Goal: Information Seeking & Learning: Check status

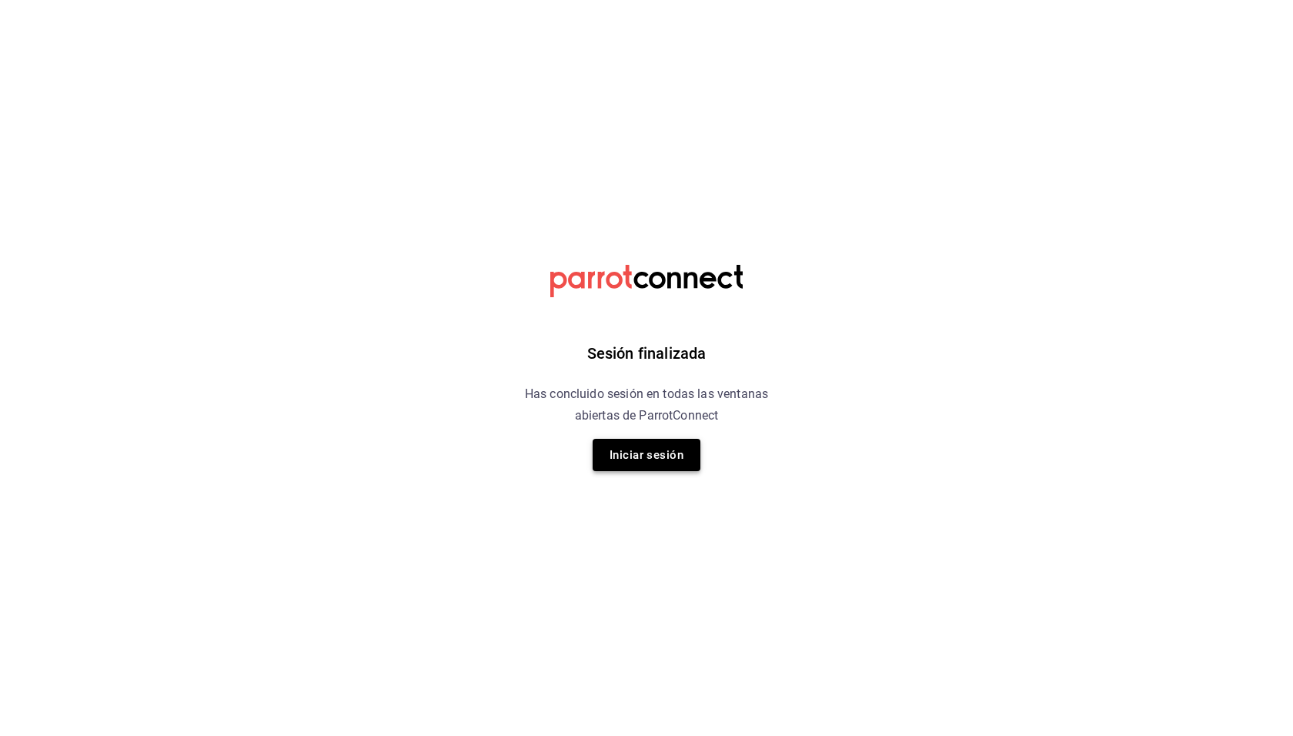
click at [657, 443] on button "Iniciar sesión" at bounding box center [647, 455] width 108 height 32
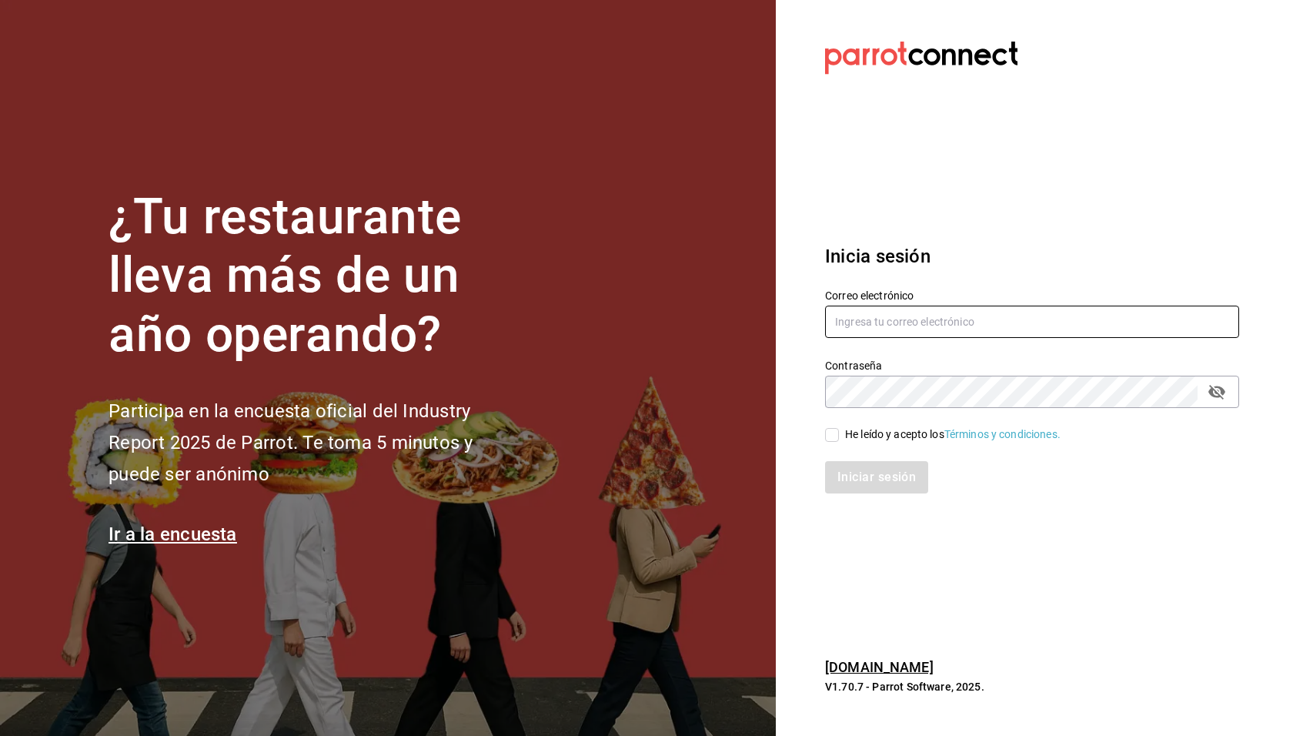
type input "[EMAIL_ADDRESS][DOMAIN_NAME]"
click at [871, 430] on div "He leído y acepto los Términos y condiciones." at bounding box center [953, 434] width 216 height 16
click at [839, 430] on input "He leído y acepto los Términos y condiciones." at bounding box center [832, 435] width 14 height 14
checkbox input "true"
click at [878, 463] on button "Iniciar sesión" at bounding box center [877, 477] width 105 height 32
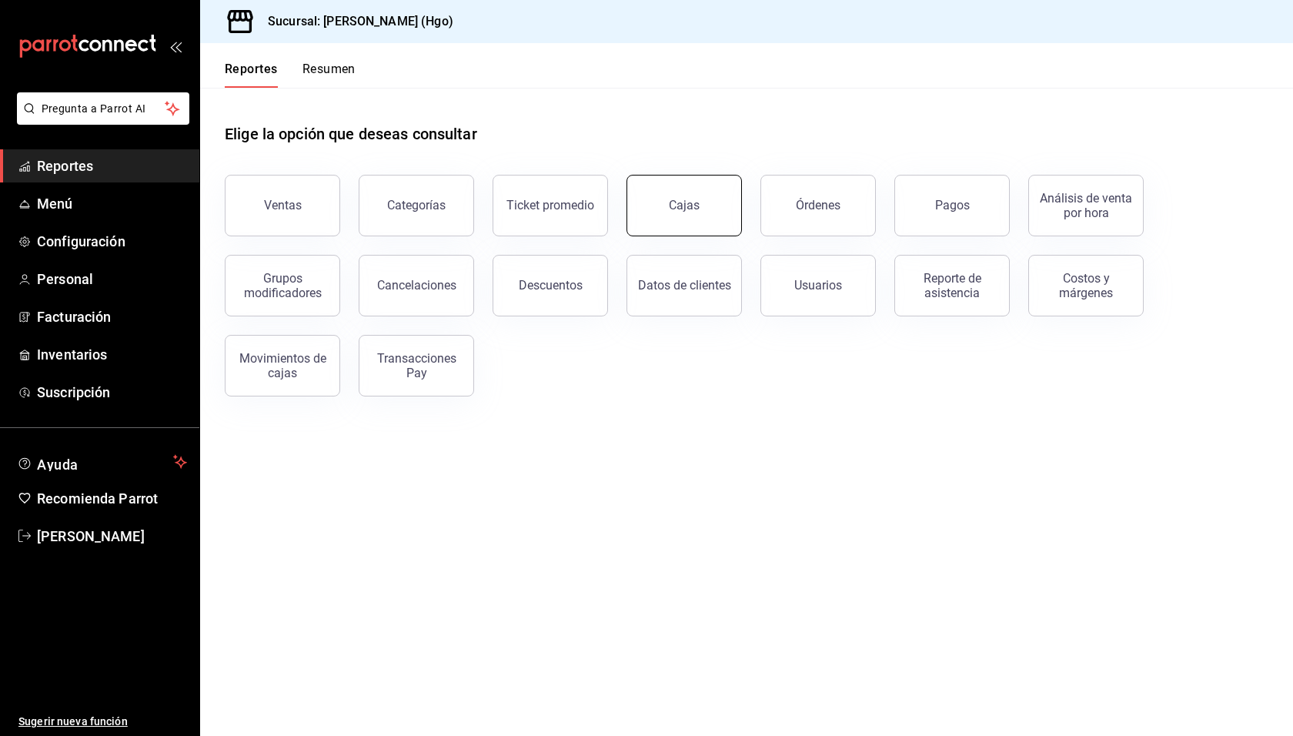
click at [663, 189] on link "Cajas" at bounding box center [684, 206] width 115 height 62
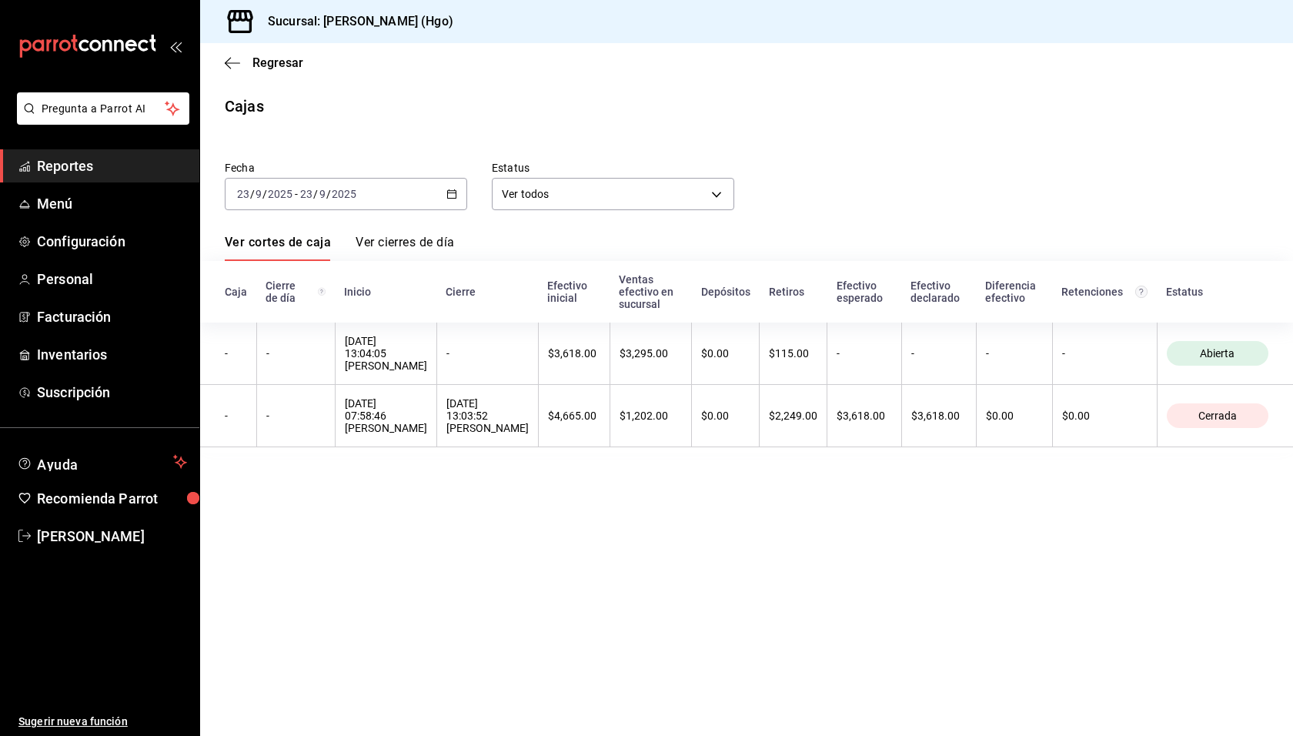
click at [817, 152] on div "Fecha 2025-09-23 23 / 9 / 2025 - 2025-09-23 23 / 9 / 2025 Estatus Ver todos ALL" at bounding box center [734, 173] width 1068 height 74
click at [228, 54] on div "Regresar" at bounding box center [746, 62] width 1093 height 39
click at [229, 57] on icon "button" at bounding box center [232, 63] width 15 height 14
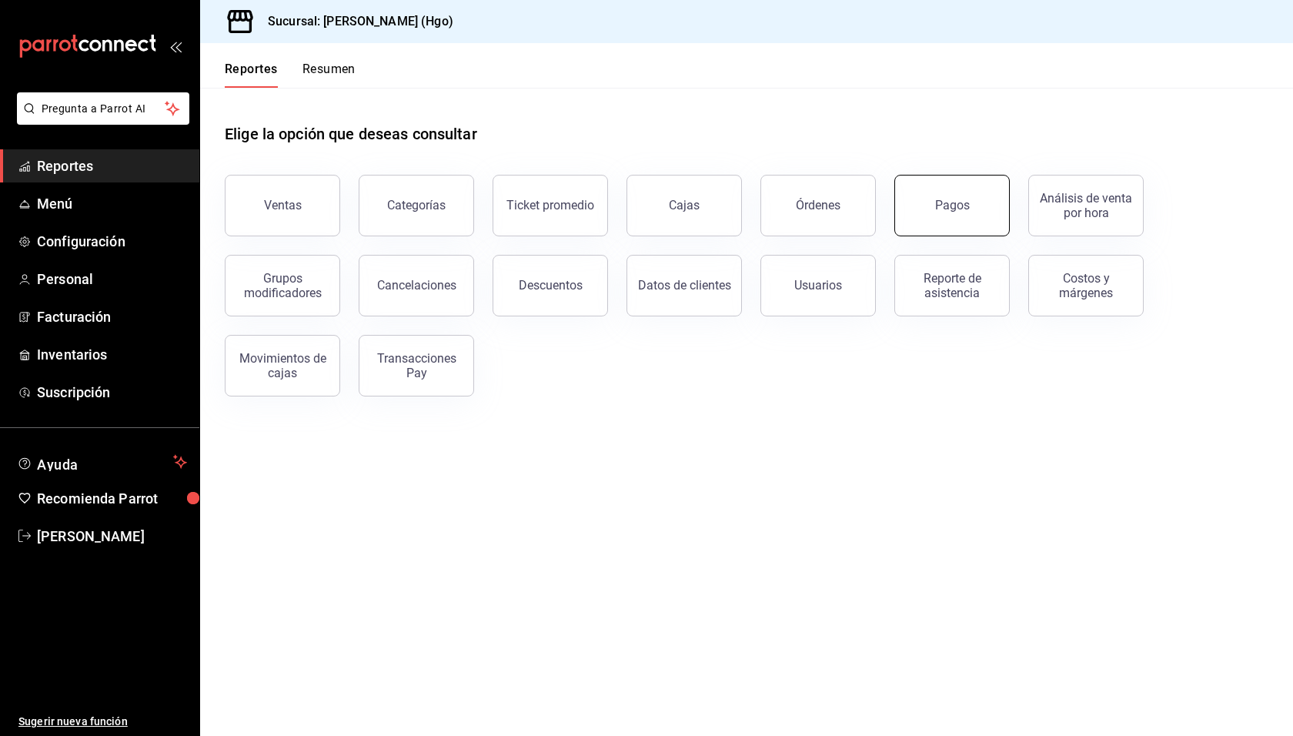
click at [914, 212] on button "Pagos" at bounding box center [951, 206] width 115 height 62
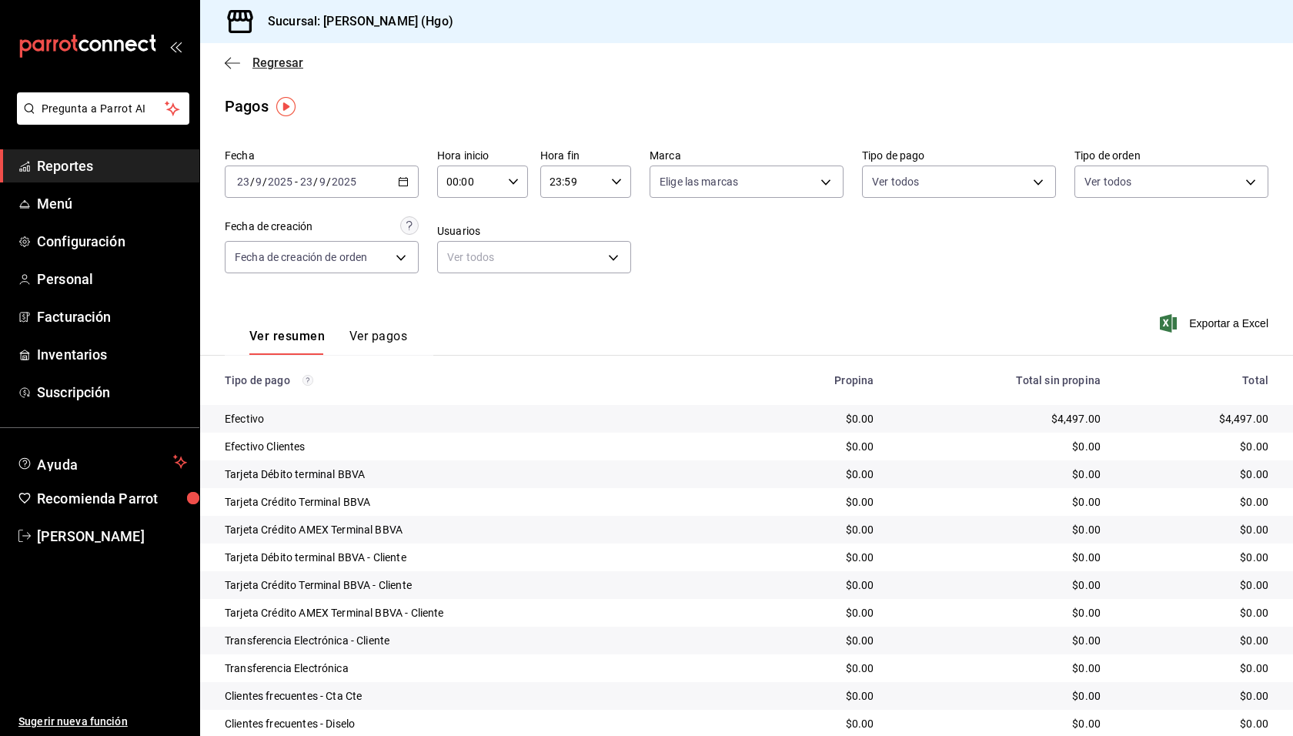
click at [250, 61] on span "Regresar" at bounding box center [264, 62] width 79 height 15
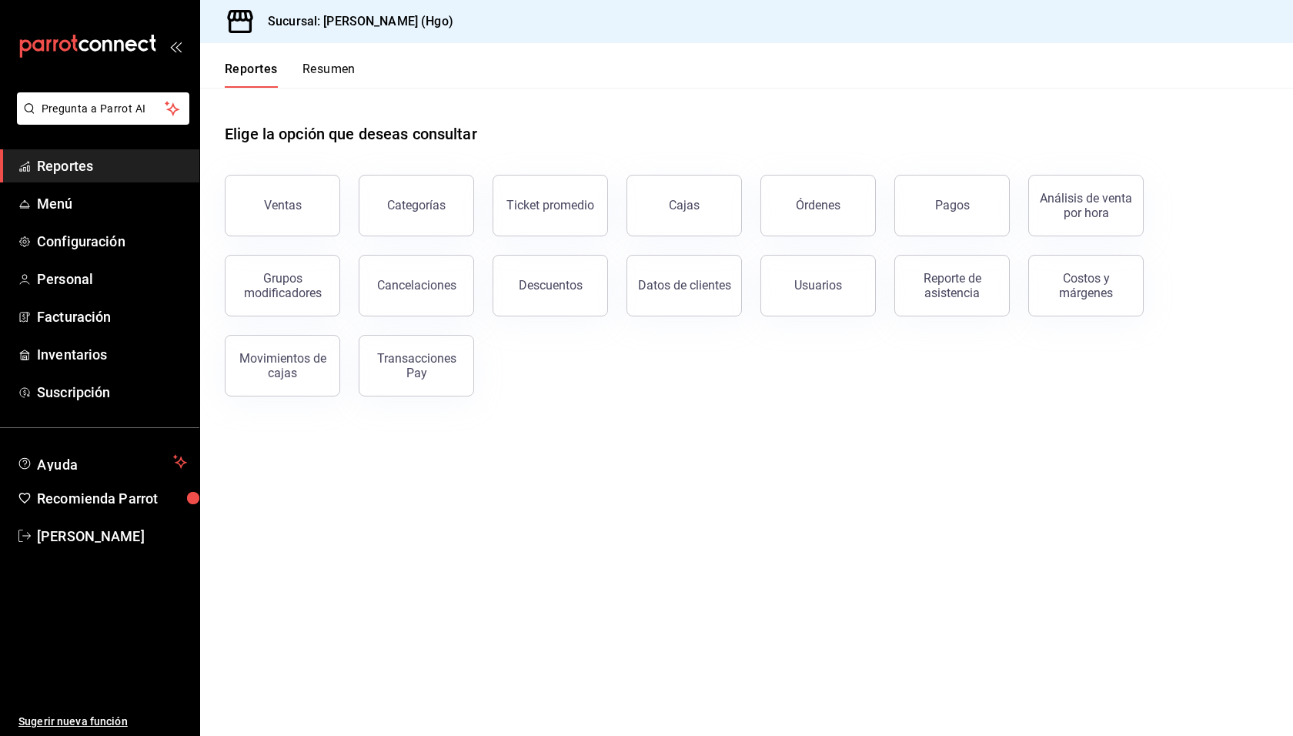
click at [328, 68] on button "Resumen" at bounding box center [329, 75] width 53 height 26
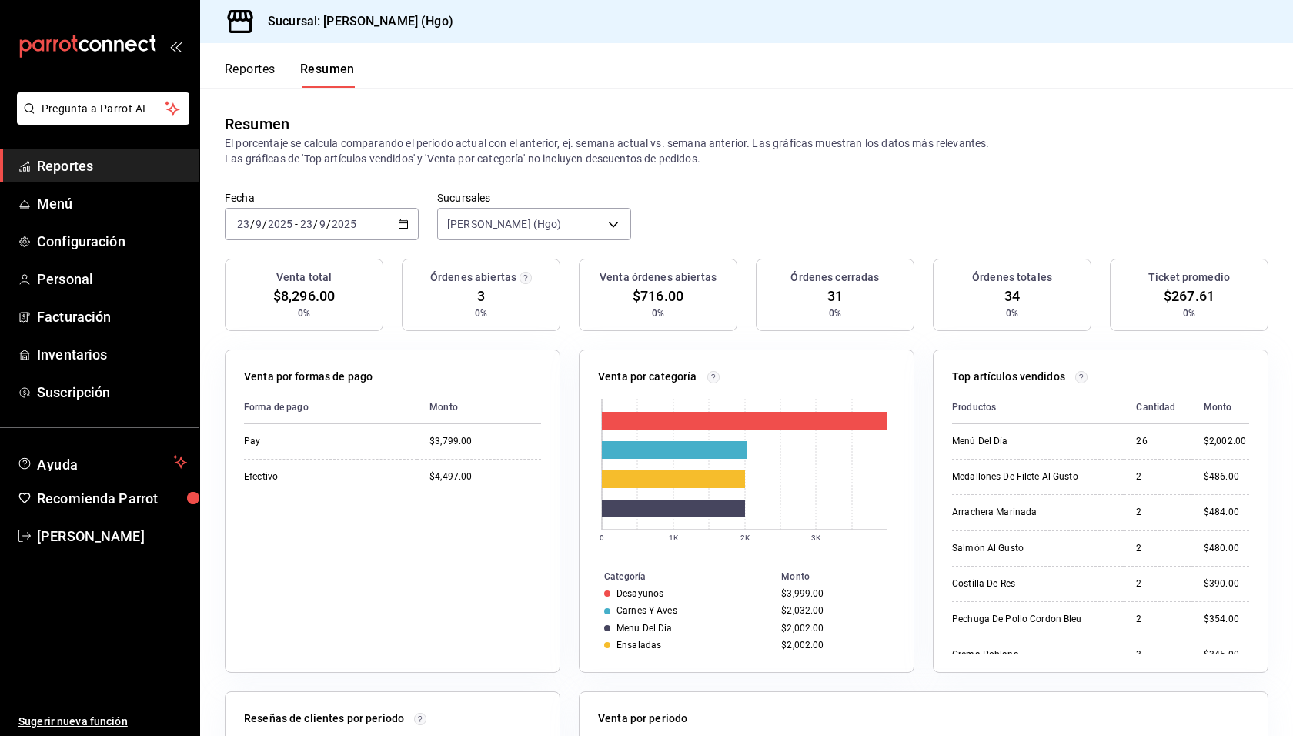
click at [768, 113] on div "Resumen" at bounding box center [747, 123] width 1044 height 23
click at [72, 172] on span "Reportes" at bounding box center [112, 165] width 150 height 21
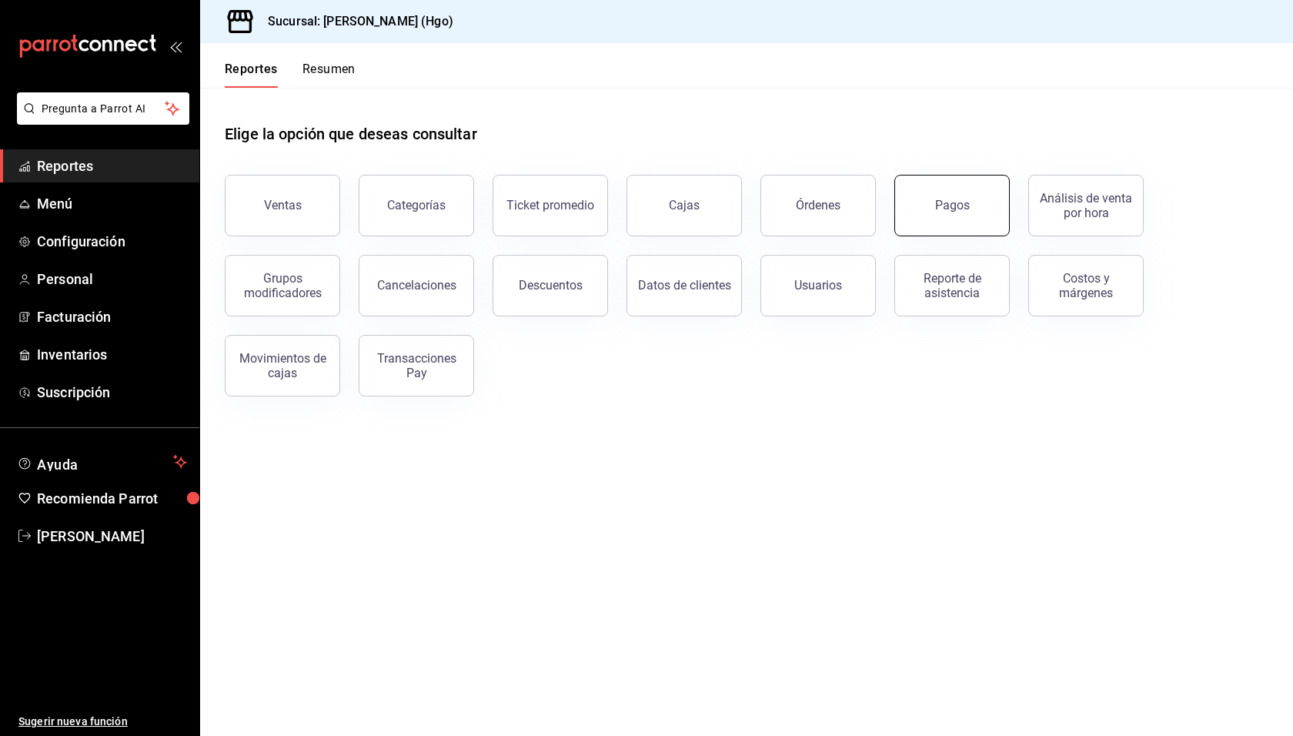
click at [959, 207] on div "Pagos" at bounding box center [952, 205] width 35 height 15
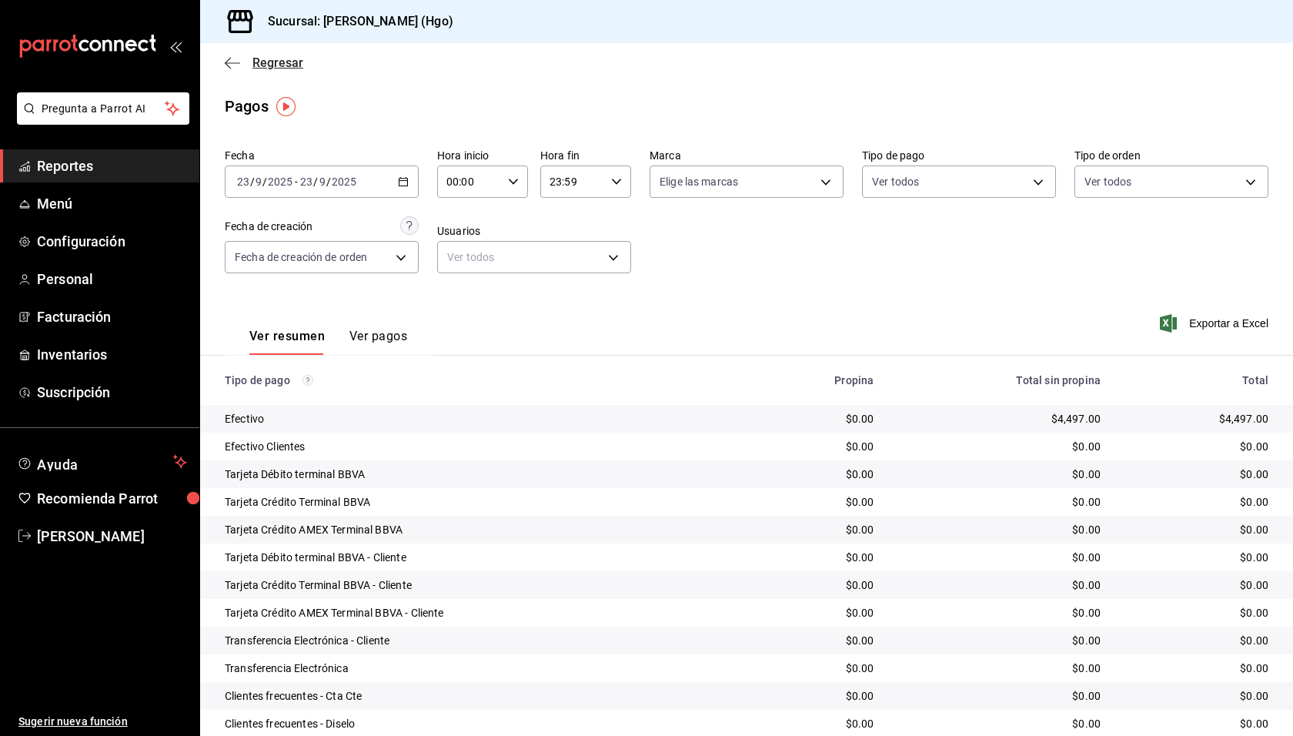
click at [250, 65] on span "Regresar" at bounding box center [264, 62] width 79 height 15
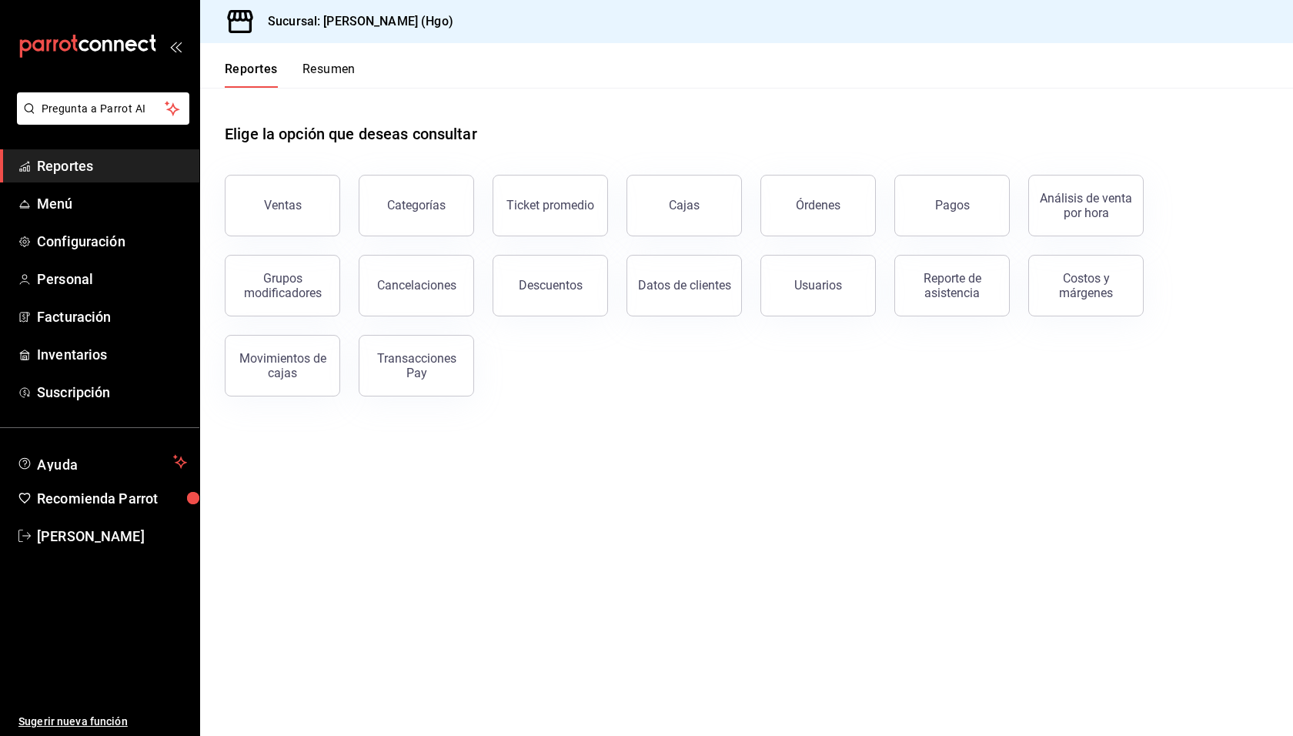
click at [579, 369] on div "Ventas Categorías Ticket promedio Cajas Órdenes Pagos Análisis de venta por hor…" at bounding box center [737, 276] width 1062 height 240
click at [637, 122] on div "Elige la opción que deseas consultar" at bounding box center [747, 122] width 1044 height 69
click at [690, 202] on div "Cajas" at bounding box center [685, 205] width 32 height 18
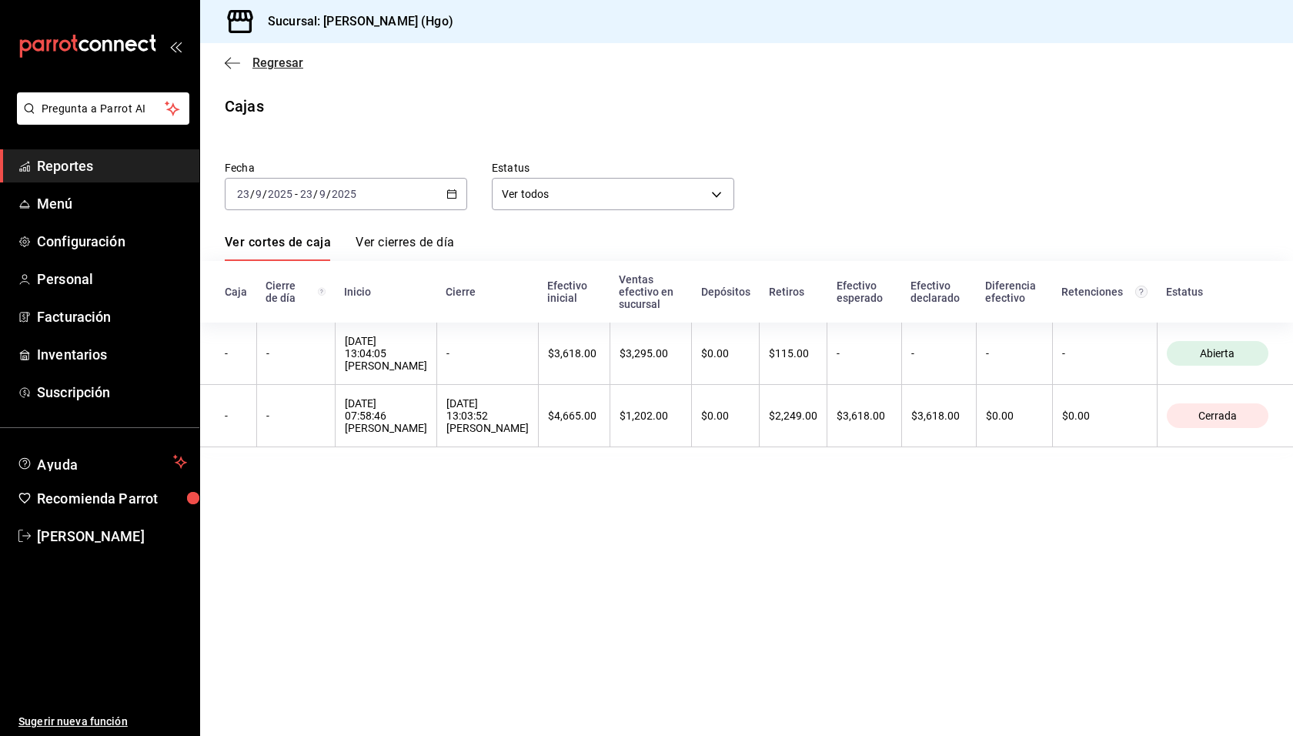
click at [286, 59] on span "Regresar" at bounding box center [277, 62] width 51 height 15
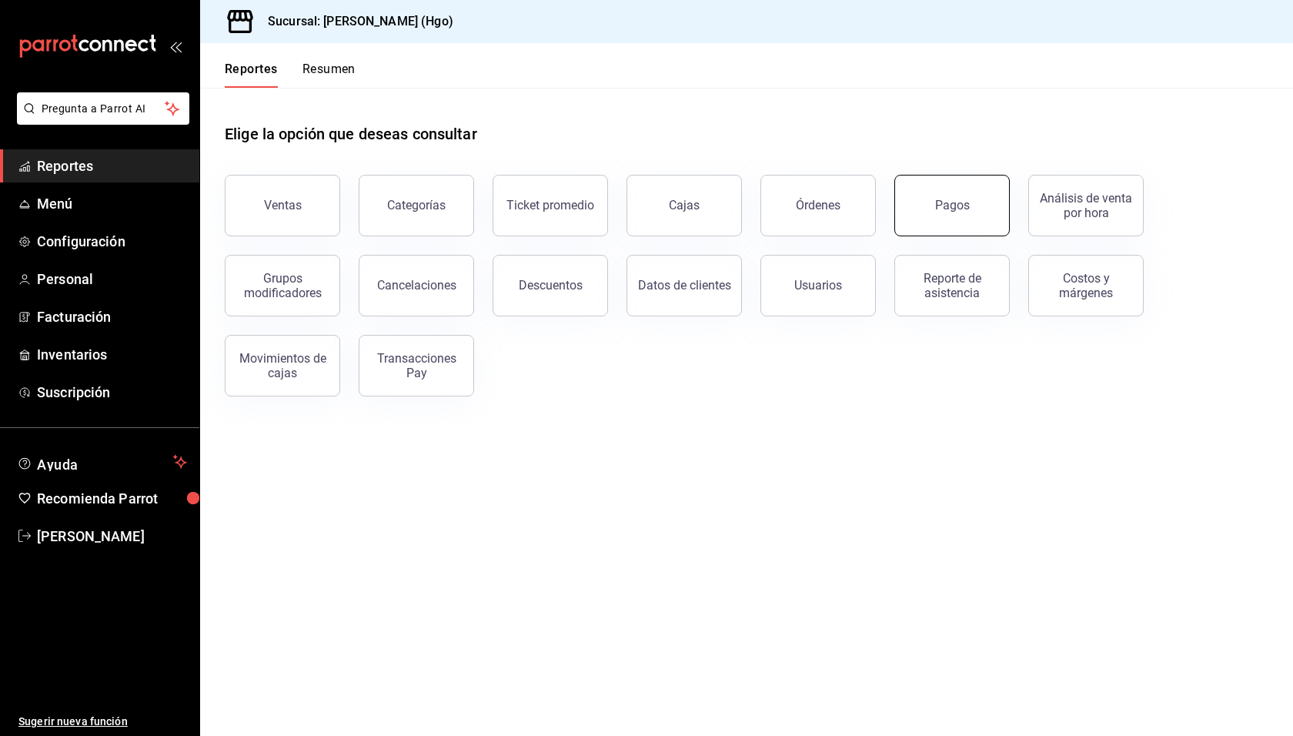
click at [967, 206] on div "Pagos" at bounding box center [952, 205] width 35 height 15
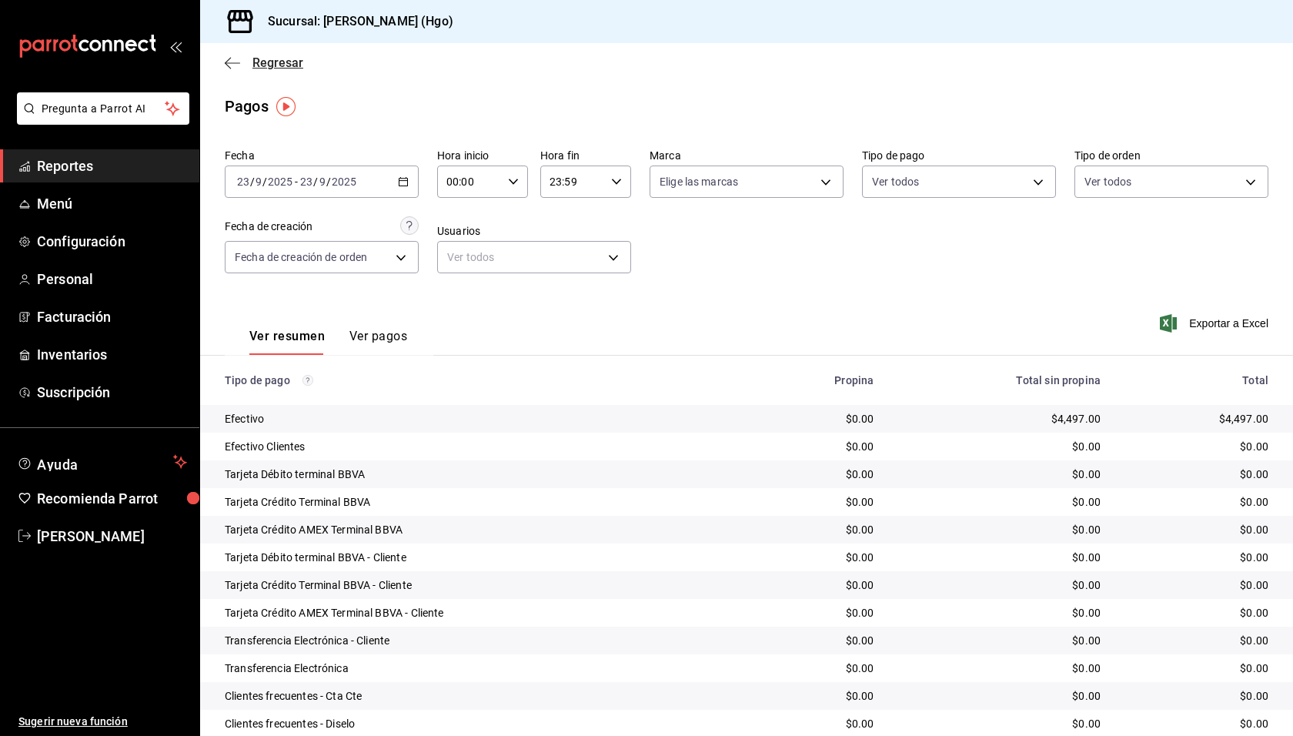
click at [283, 64] on span "Regresar" at bounding box center [277, 62] width 51 height 15
